Goal: Navigation & Orientation: Find specific page/section

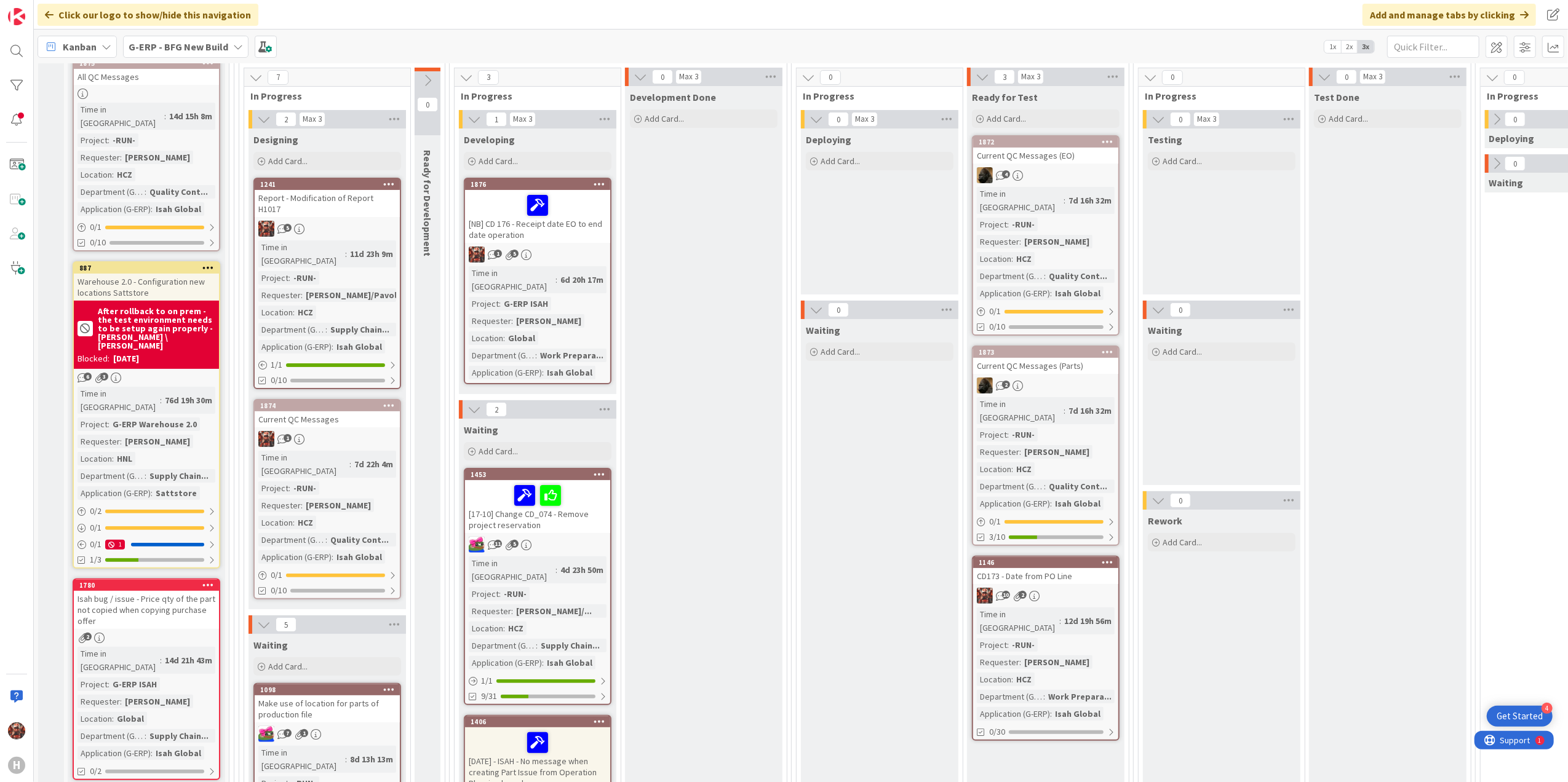
scroll to position [164, 0]
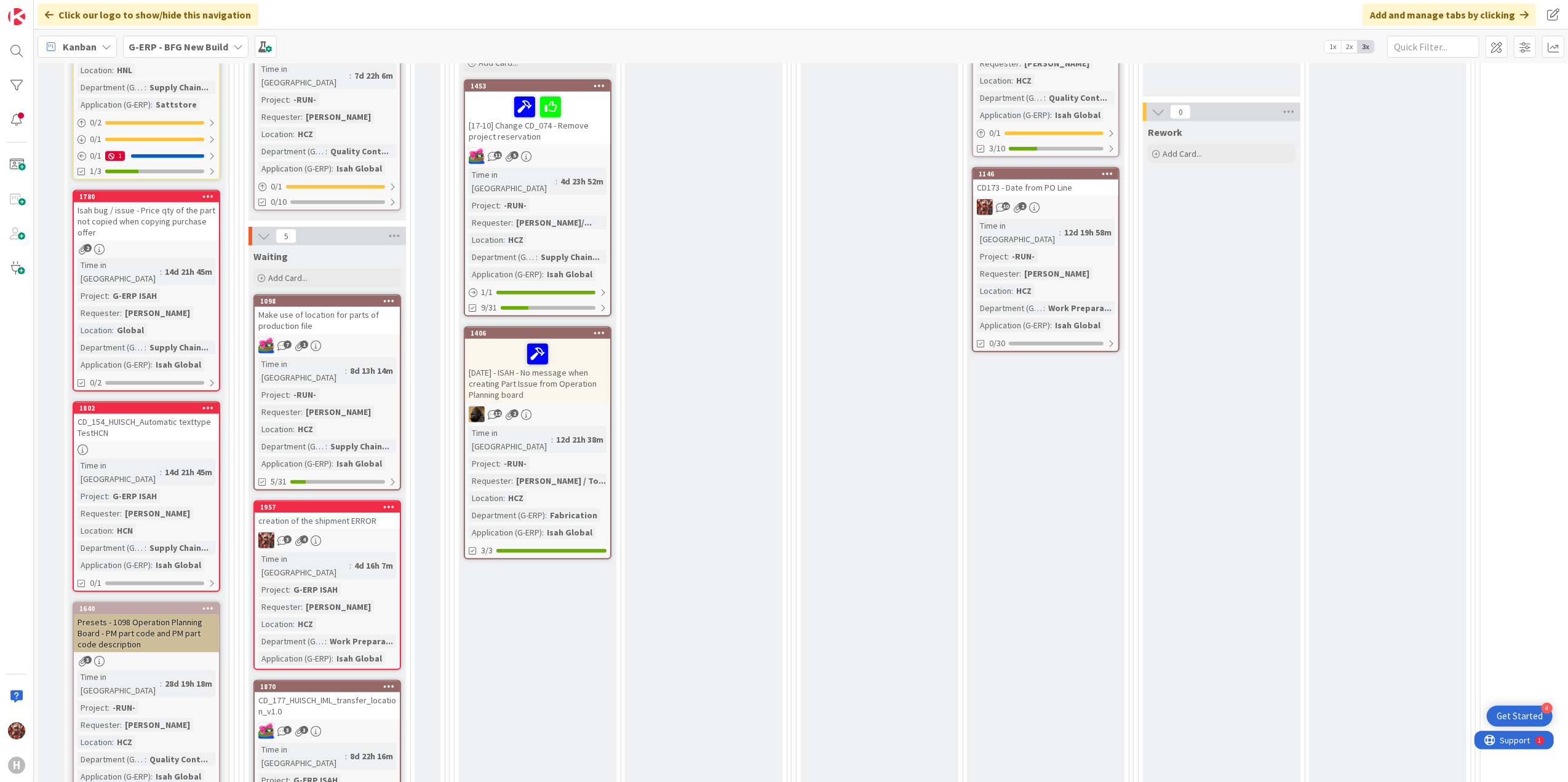
scroll to position [164, 0]
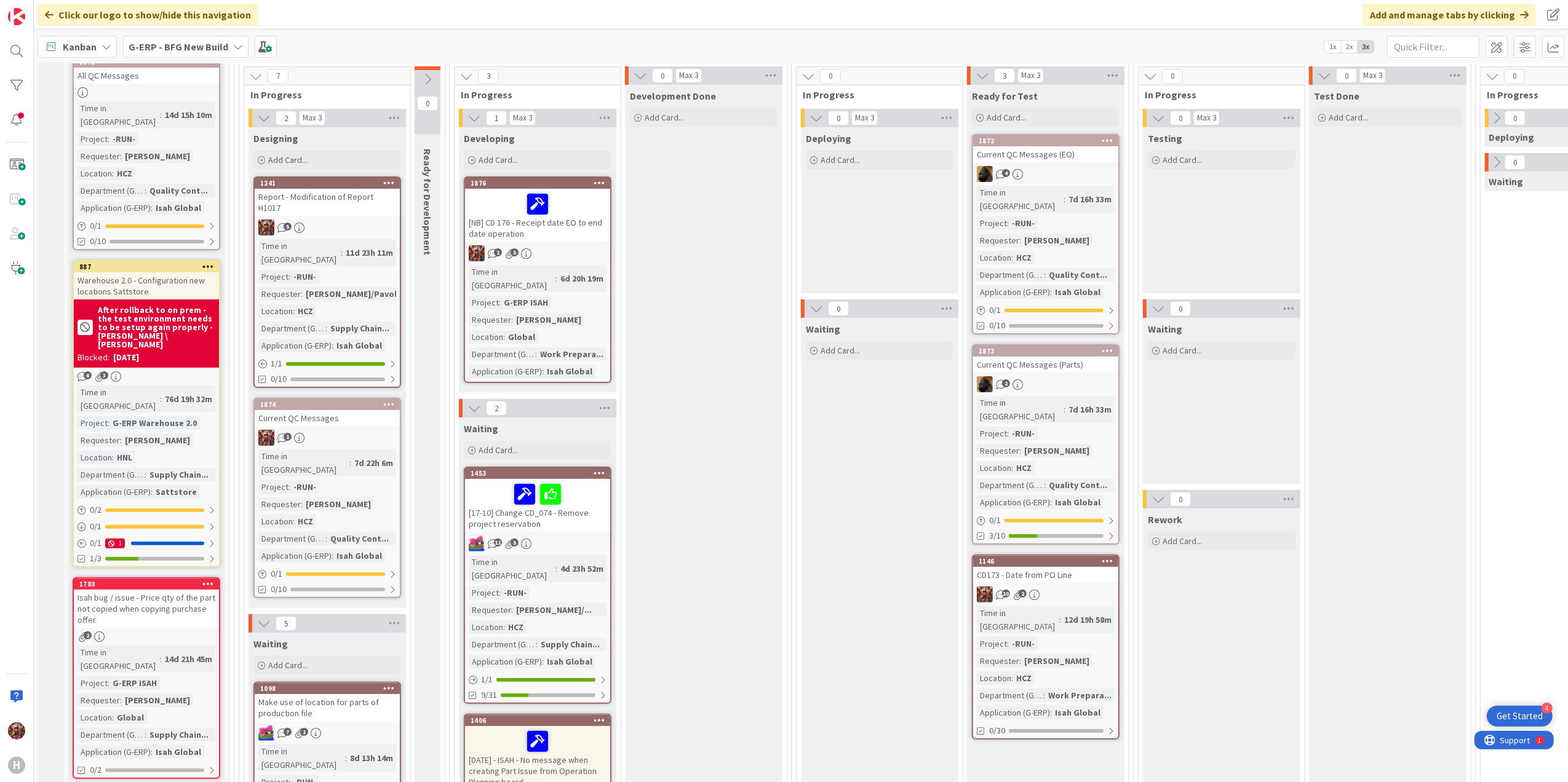
click at [534, 233] on div "[NB] CD 176 - Receipt date EO to end date operation" at bounding box center [538, 215] width 145 height 53
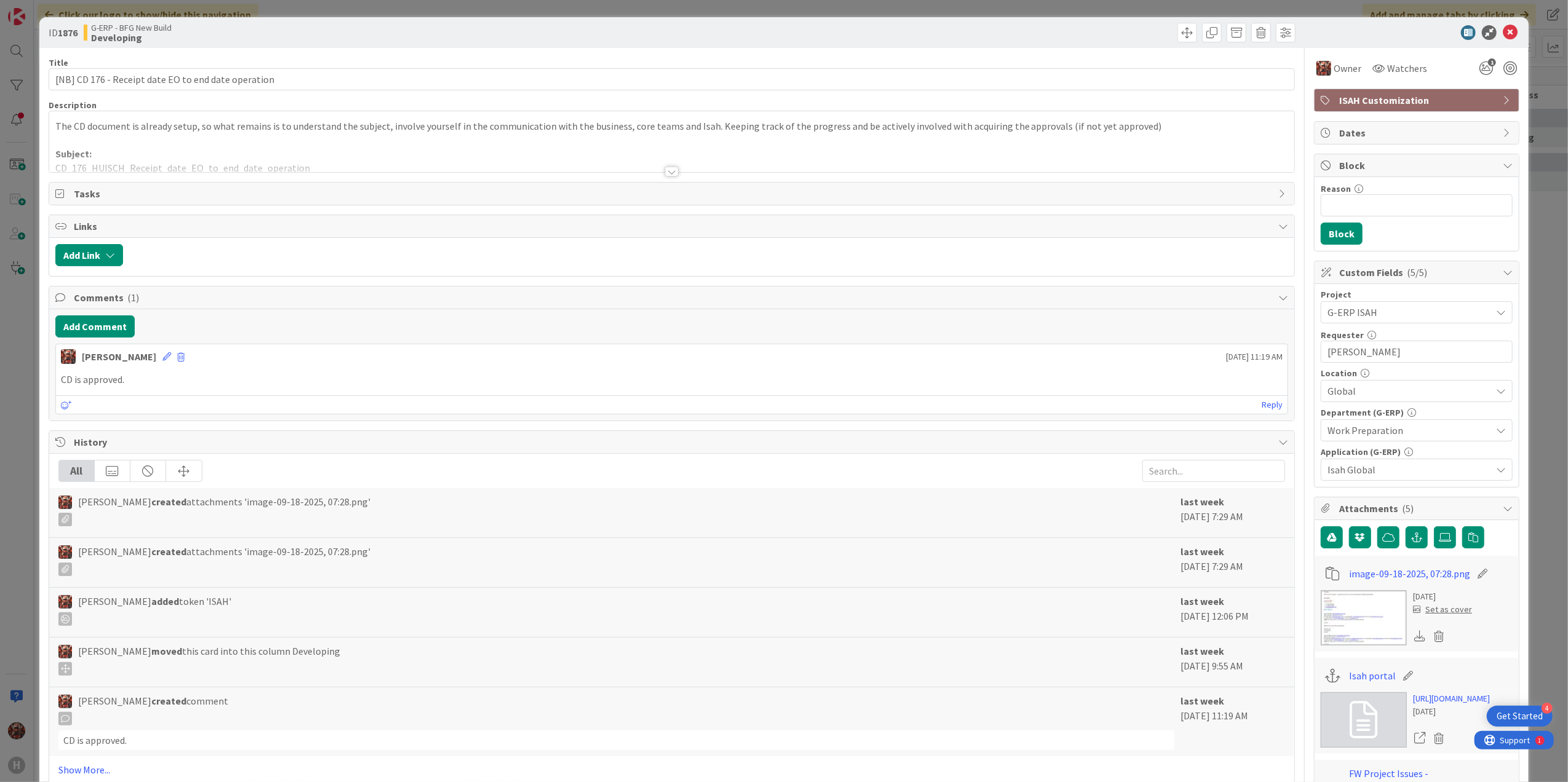
click at [665, 175] on div at bounding box center [672, 171] width 14 height 10
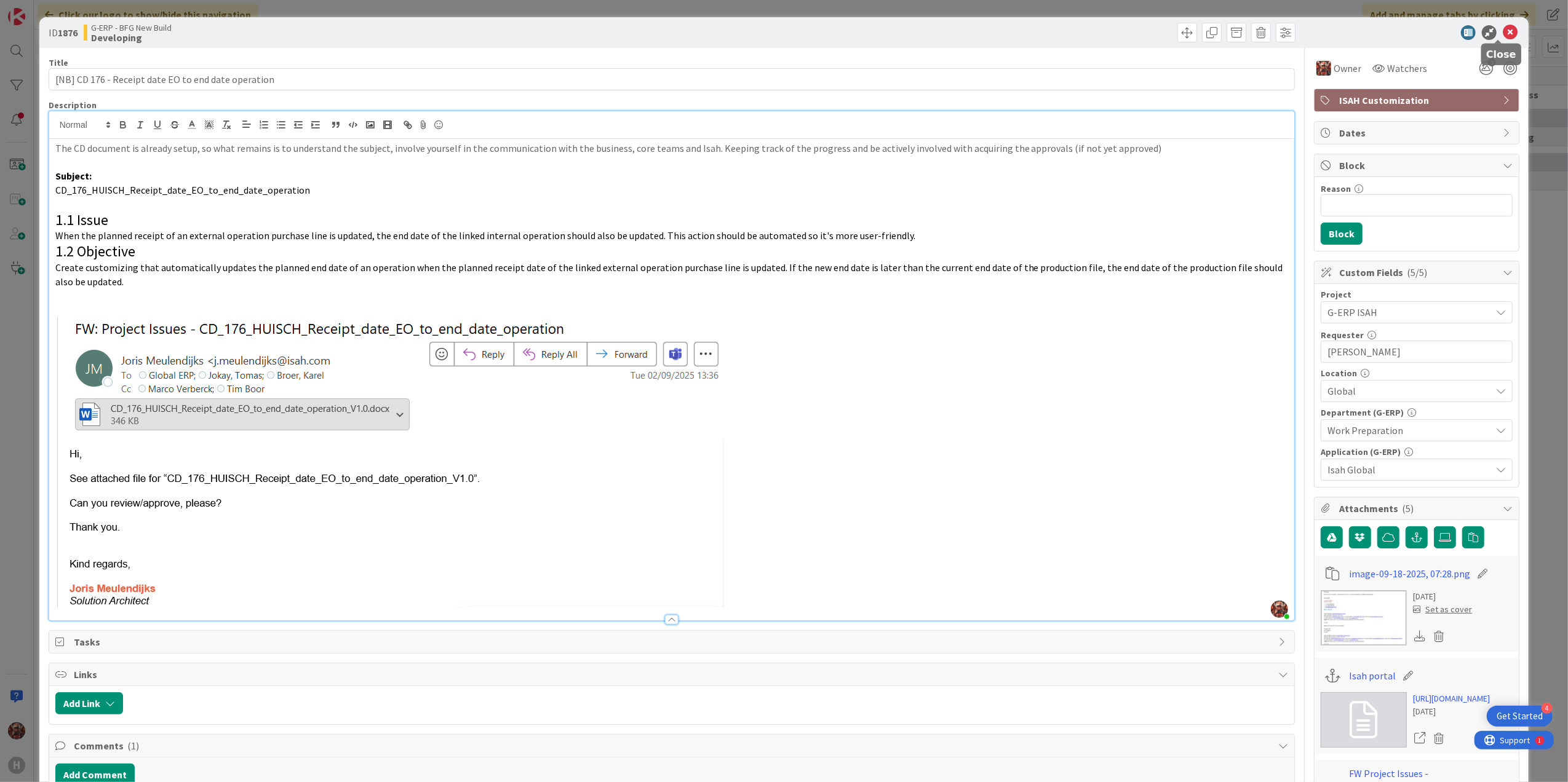
click at [1503, 31] on icon at bounding box center [1510, 32] width 15 height 15
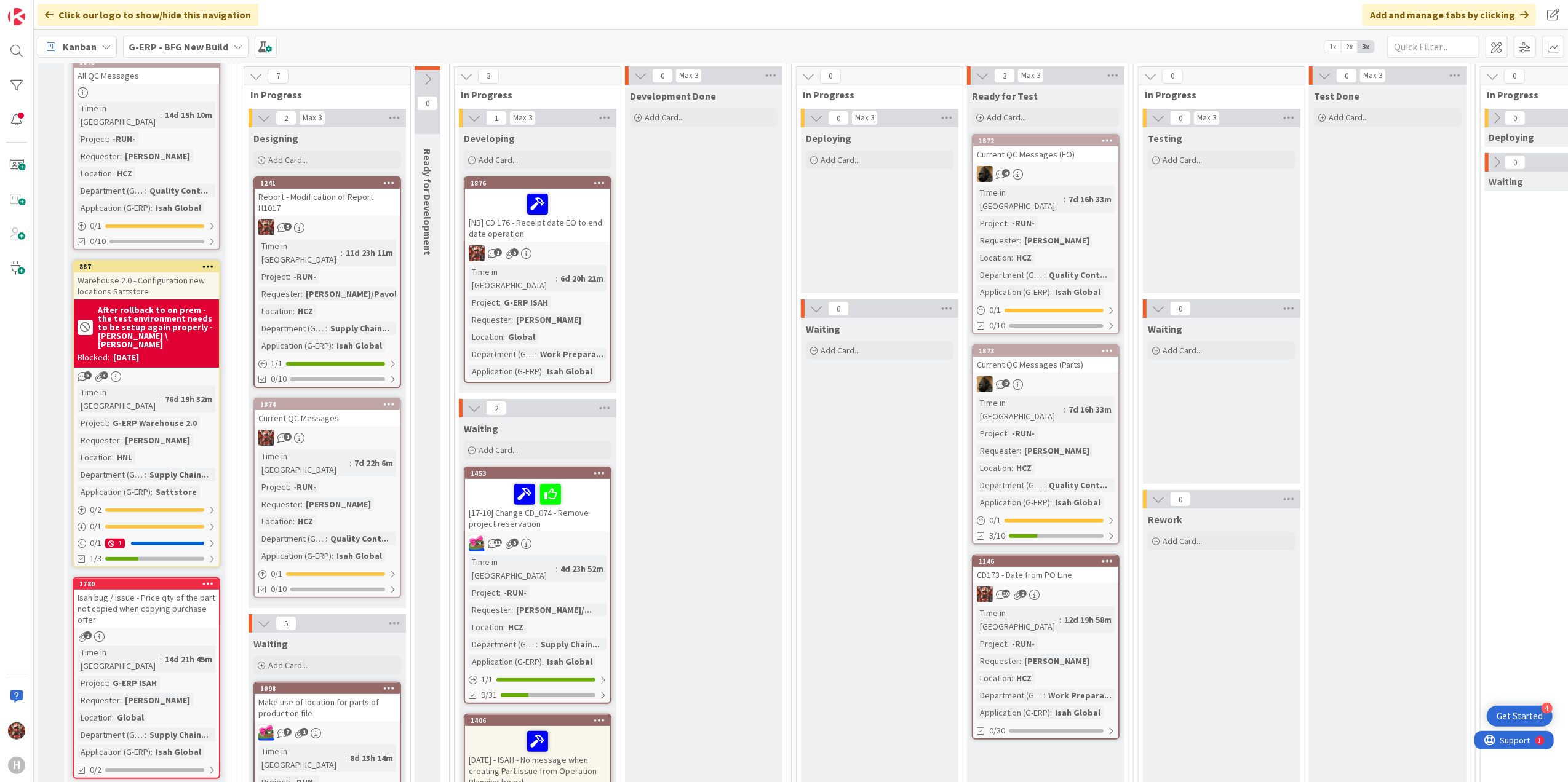
click at [574, 232] on div "[NB] CD 176 - Receipt date EO to end date operation" at bounding box center [538, 215] width 145 height 53
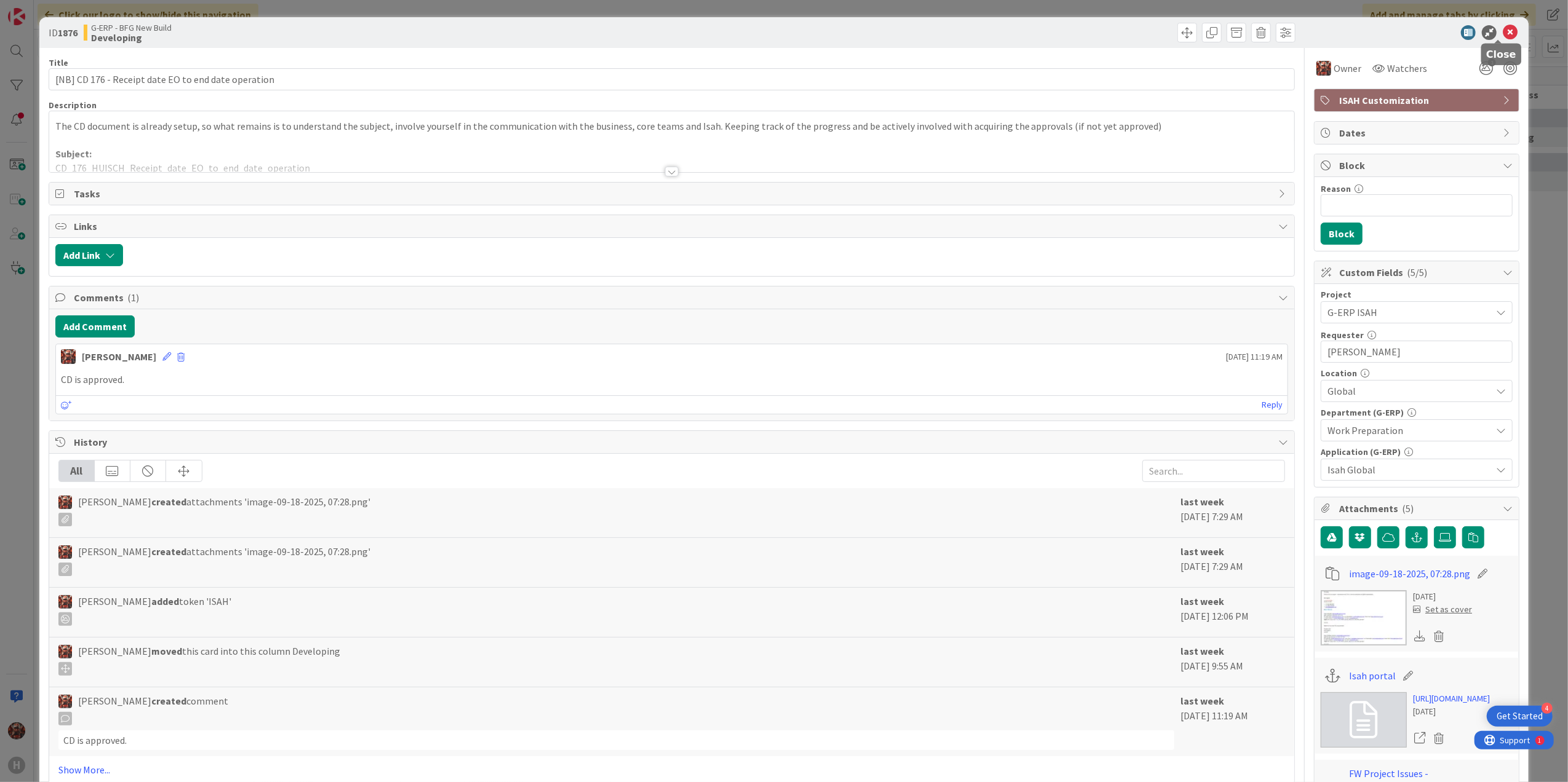
click at [1503, 30] on icon at bounding box center [1510, 32] width 15 height 15
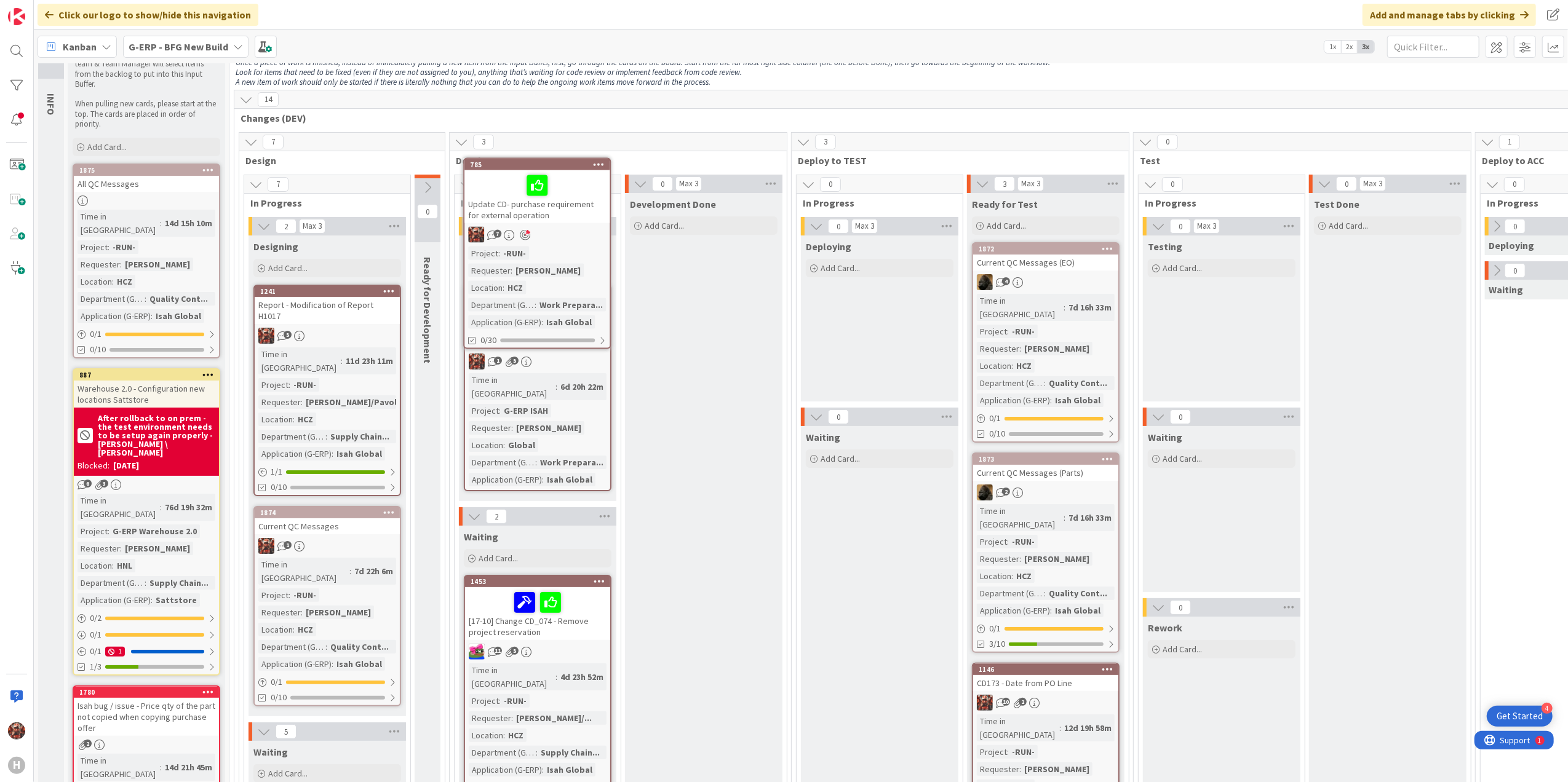
scroll to position [23, 0]
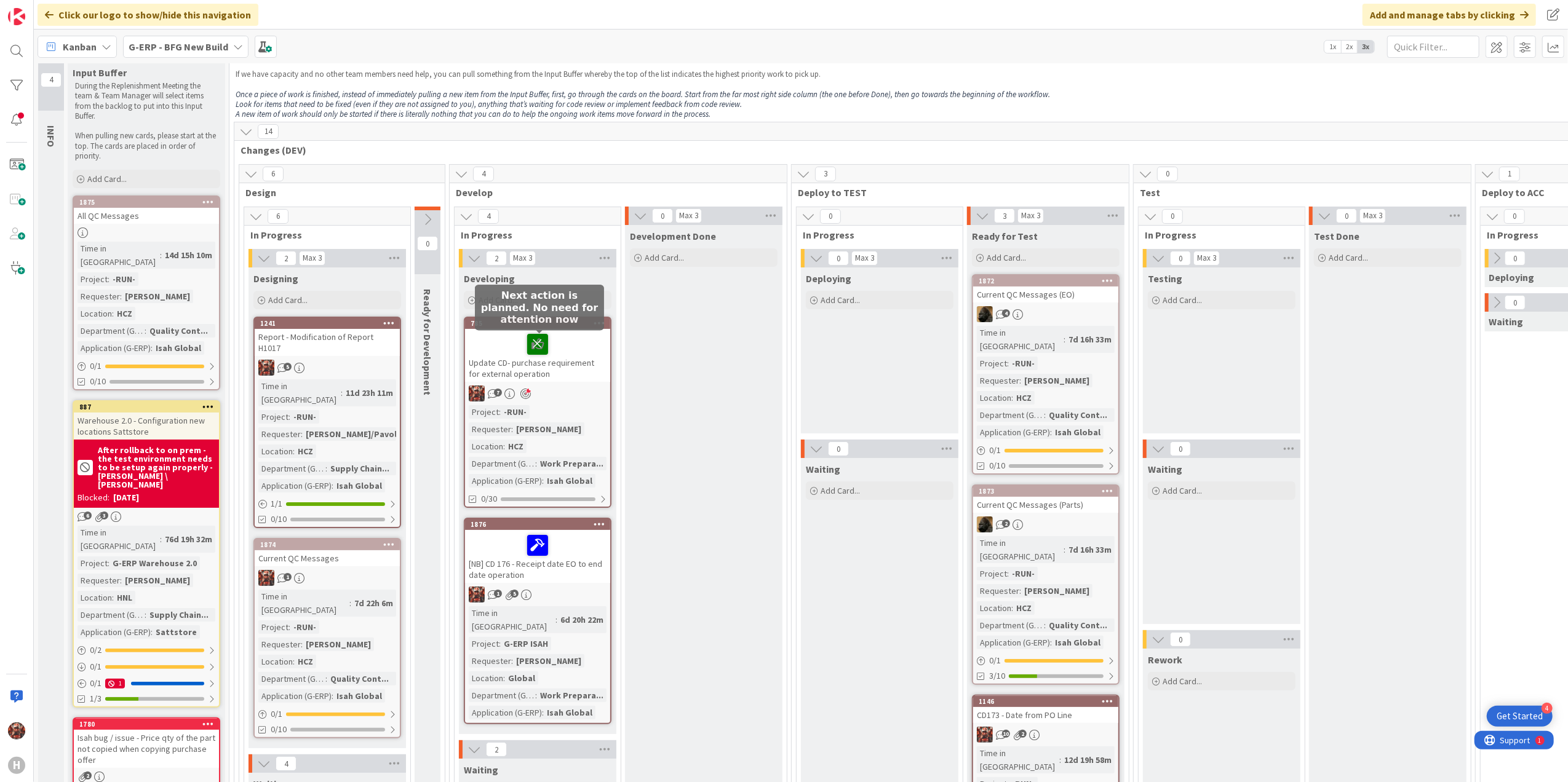
click at [542, 340] on icon at bounding box center [538, 344] width 21 height 20
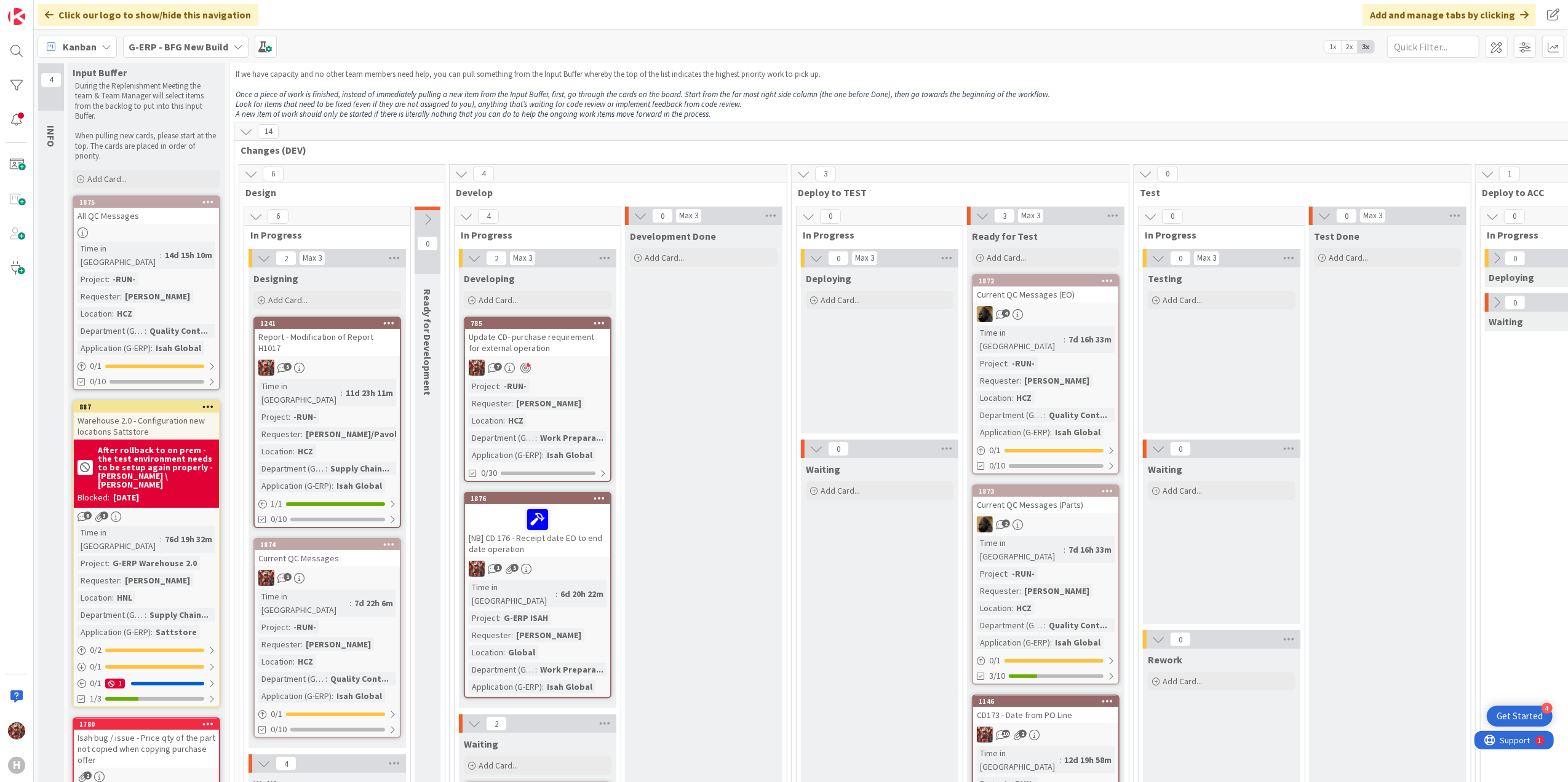
click at [545, 340] on div "Update CD- purchase requirement for external operation" at bounding box center [538, 342] width 145 height 27
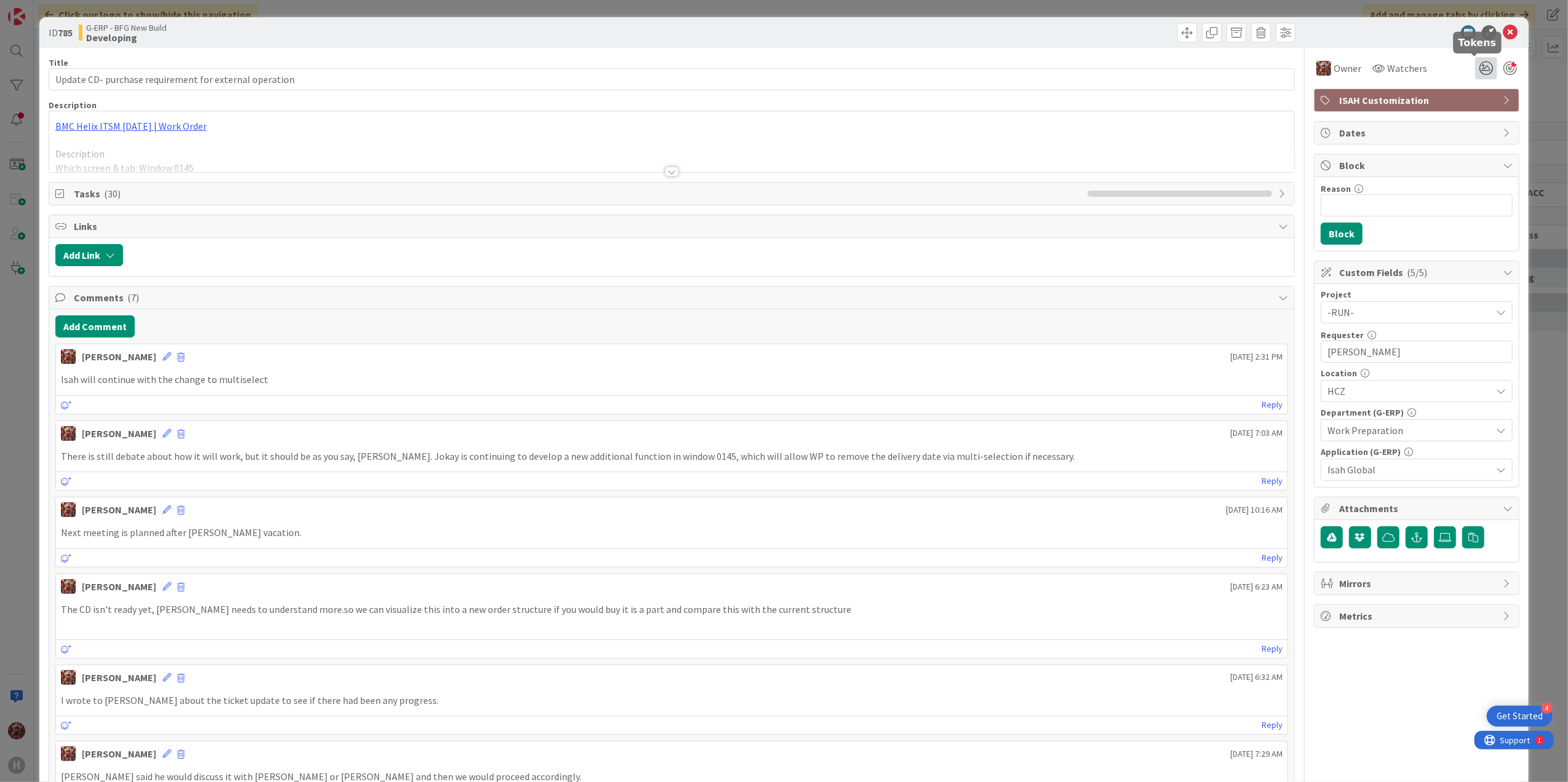
click at [1484, 76] on icon at bounding box center [1486, 69] width 22 height 22
click at [1466, 133] on icon at bounding box center [1471, 133] width 10 height 10
click at [1503, 30] on icon at bounding box center [1510, 32] width 15 height 15
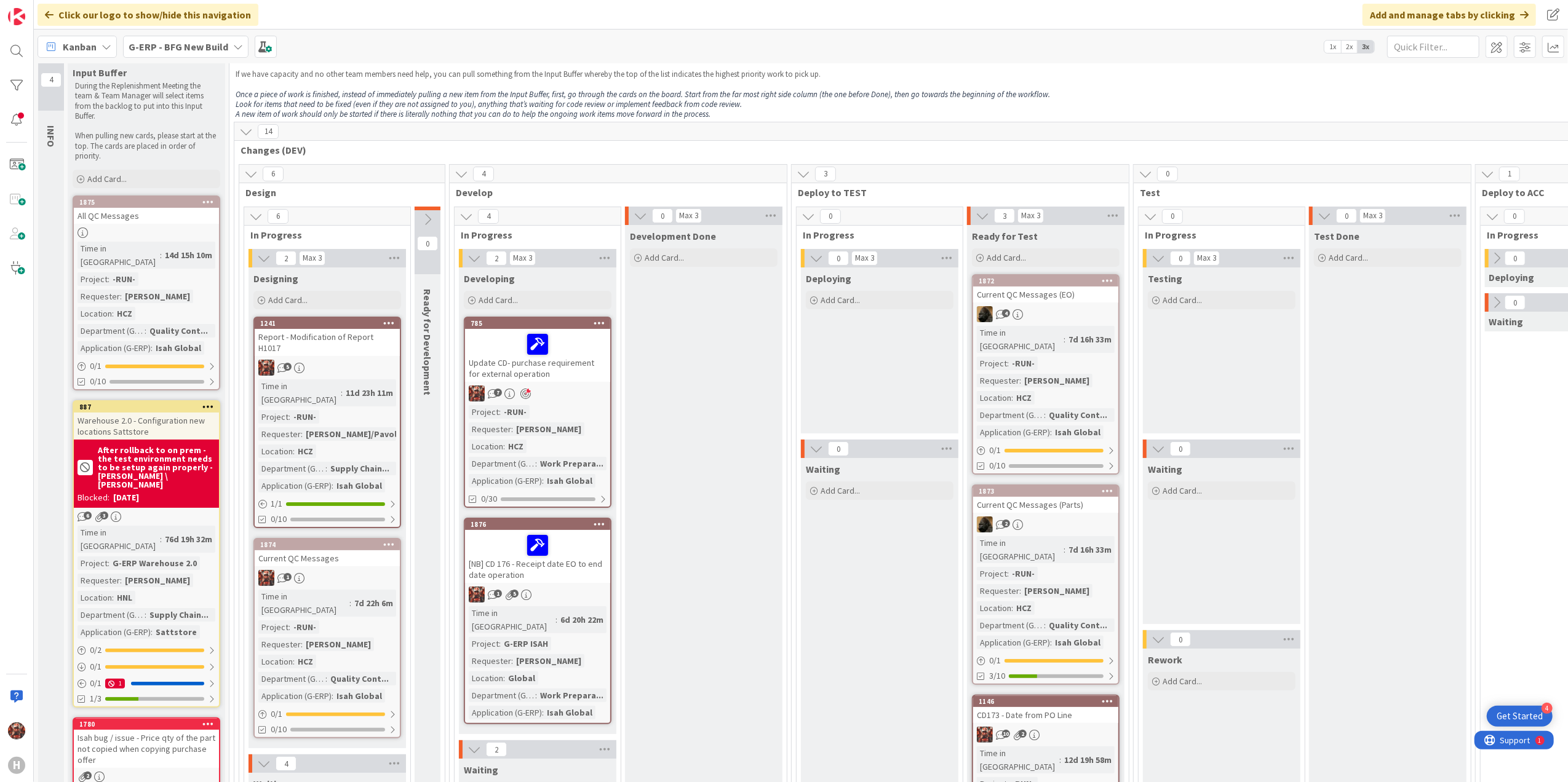
scroll to position [105, 0]
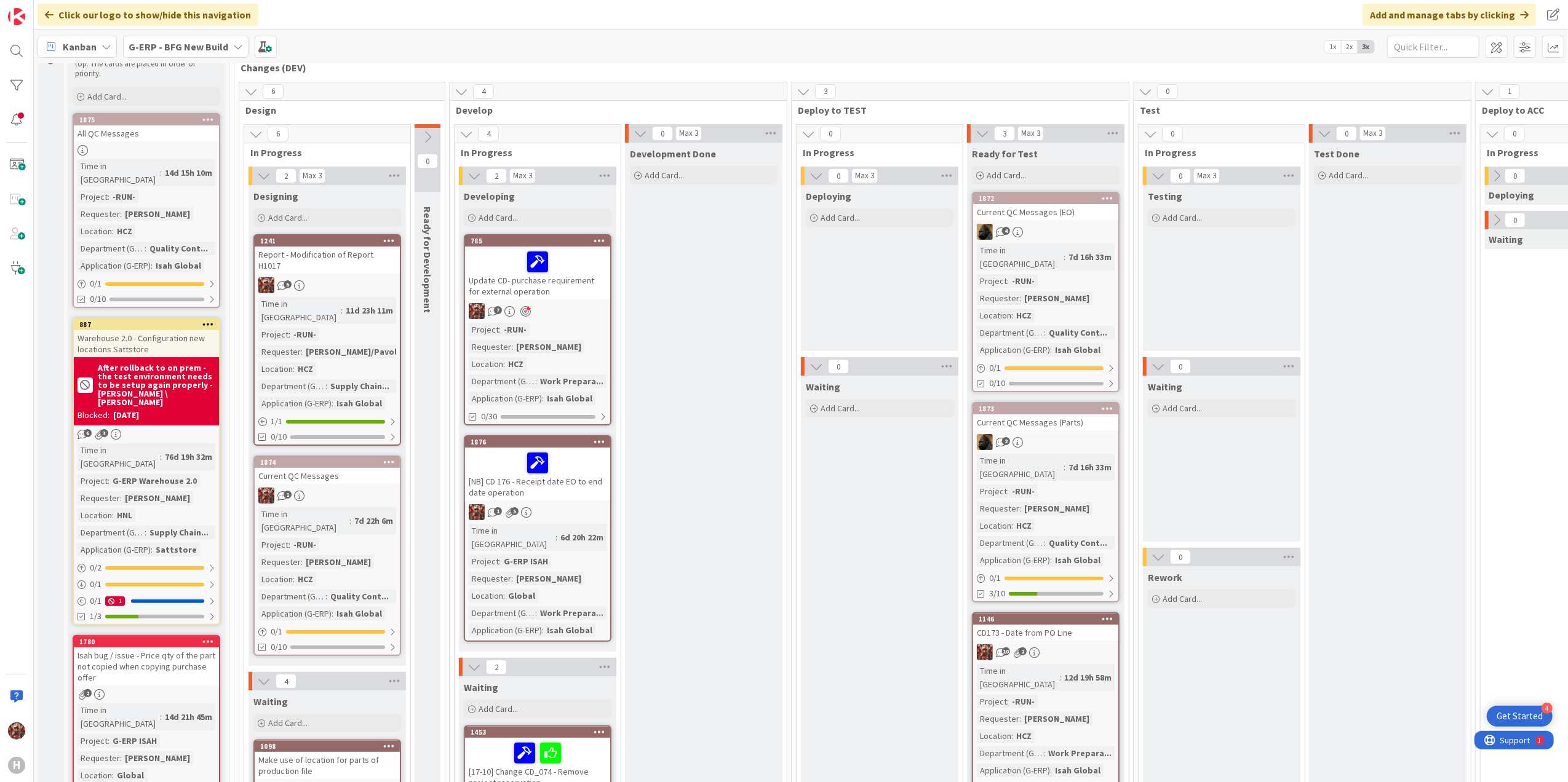
click at [574, 286] on div "Update CD- purchase requirement for external operation" at bounding box center [538, 273] width 145 height 53
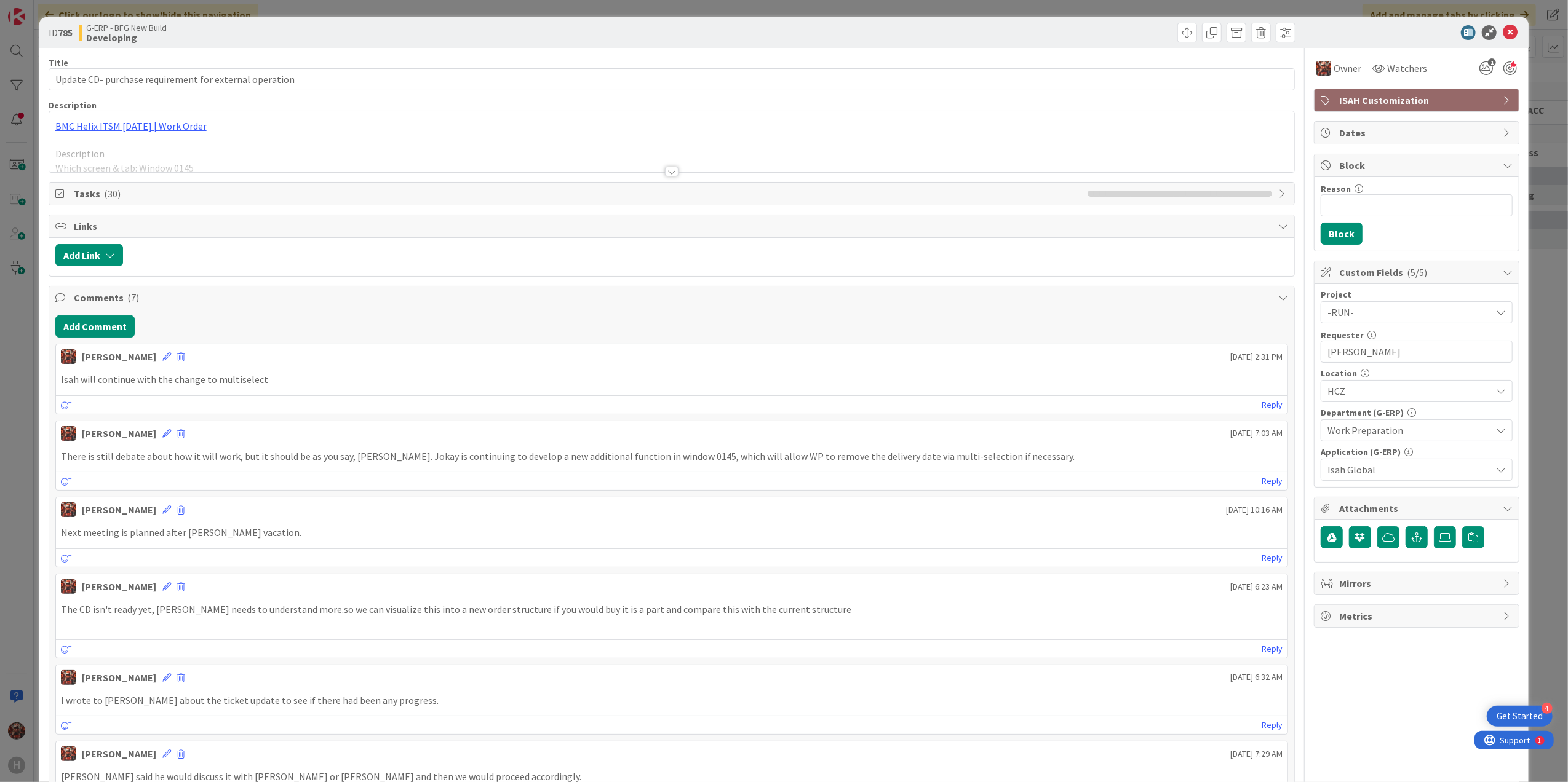
click at [673, 169] on div at bounding box center [672, 157] width 1245 height 32
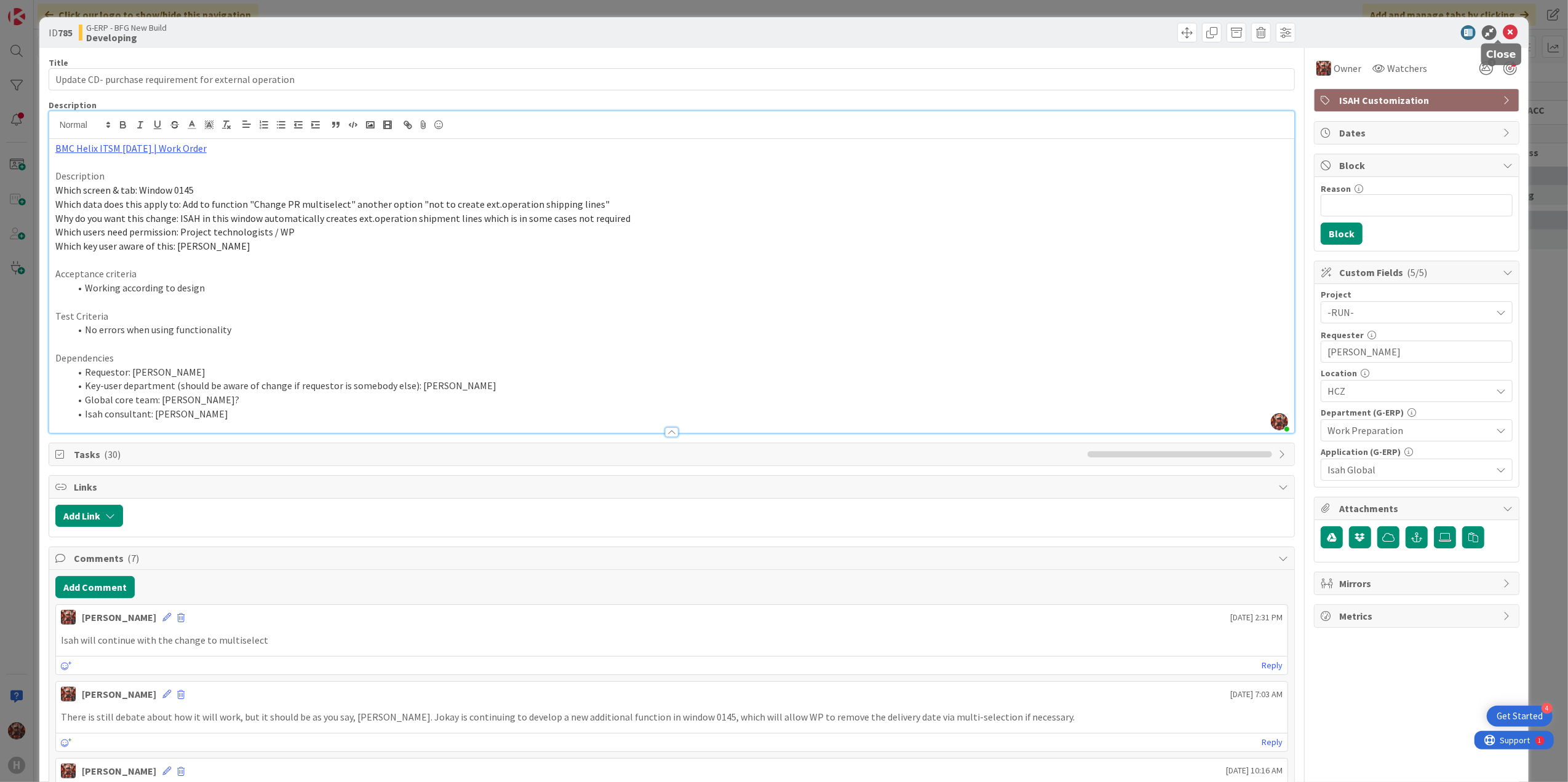
click at [1503, 37] on icon at bounding box center [1510, 32] width 15 height 15
